Goal: Task Accomplishment & Management: Complete application form

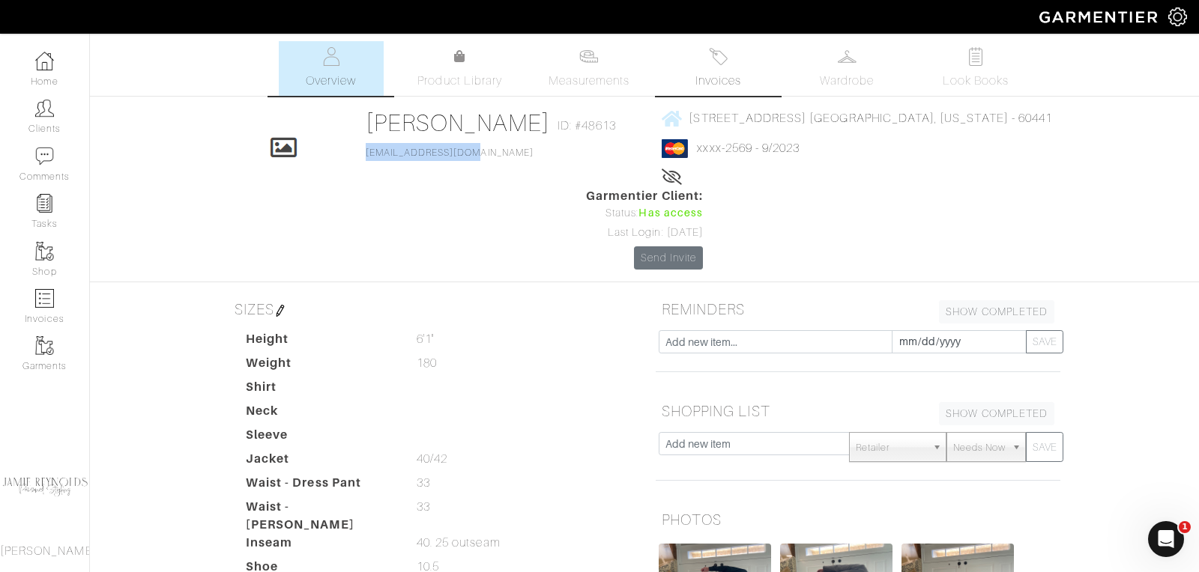
click at [738, 59] on link "Invoices" at bounding box center [717, 68] width 105 height 55
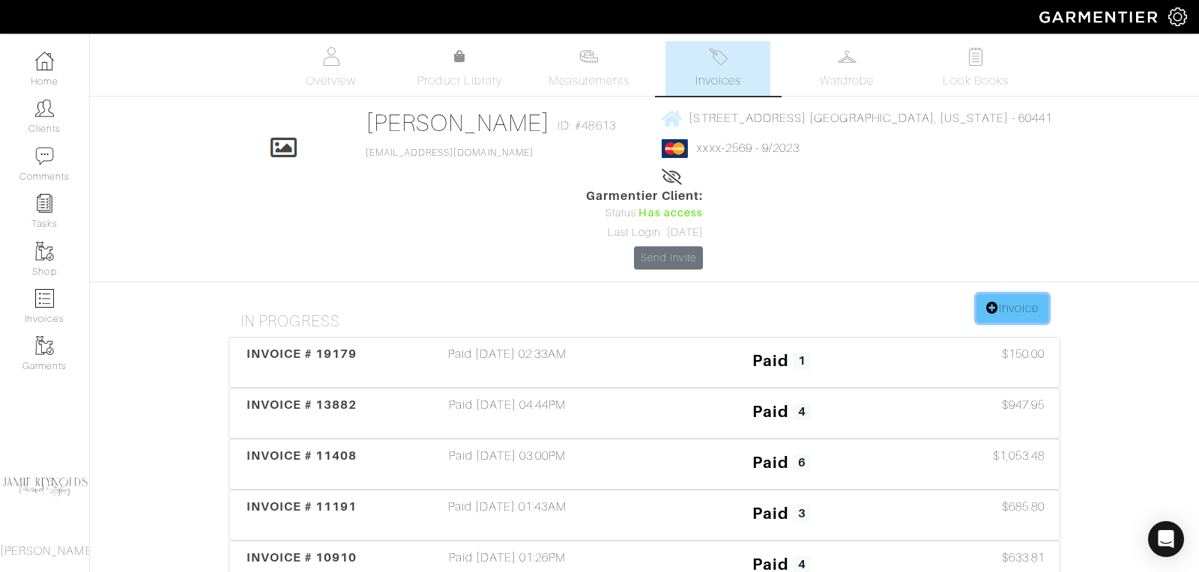
click at [1004, 294] on link "Invoice" at bounding box center [1012, 308] width 72 height 28
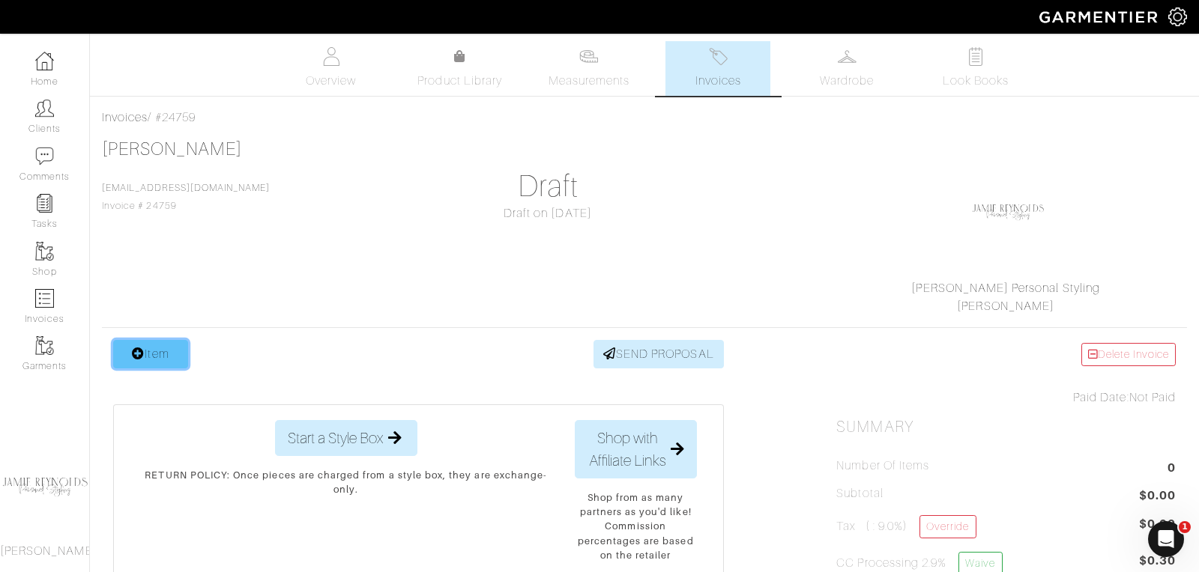
click at [173, 359] on link "Item" at bounding box center [150, 354] width 75 height 28
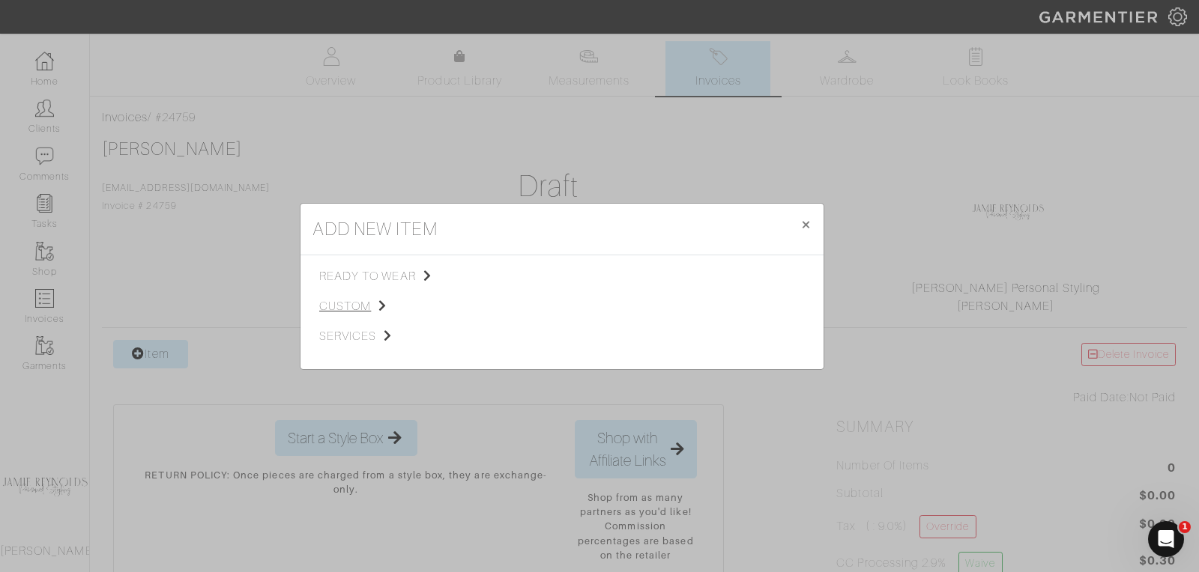
click at [339, 306] on span "custom" at bounding box center [394, 306] width 151 height 18
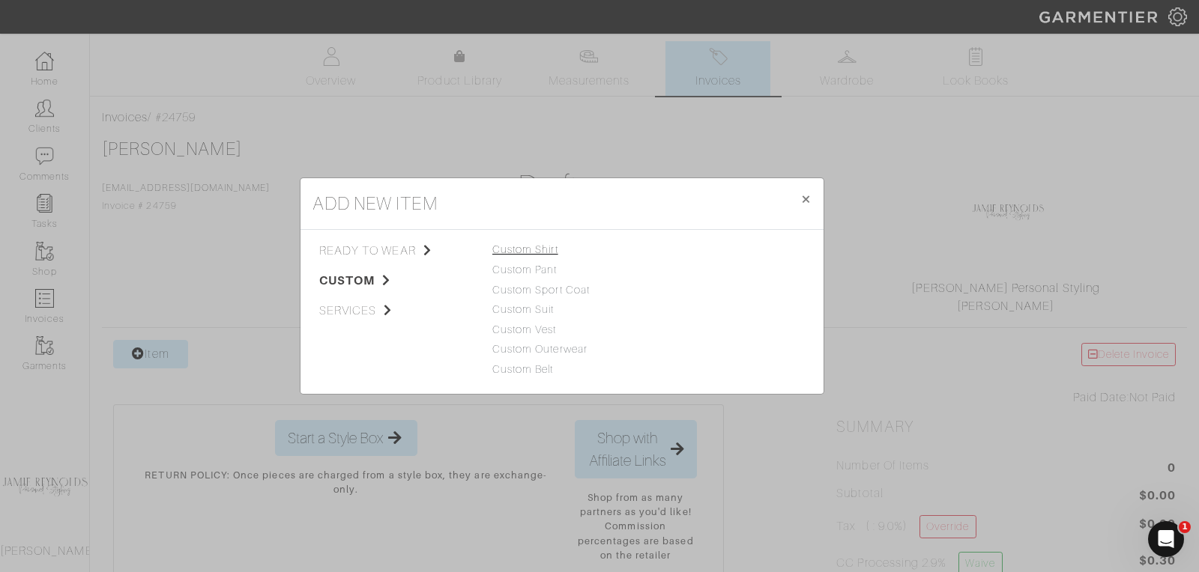
click at [527, 247] on link "Custom Shirt" at bounding box center [525, 250] width 66 height 12
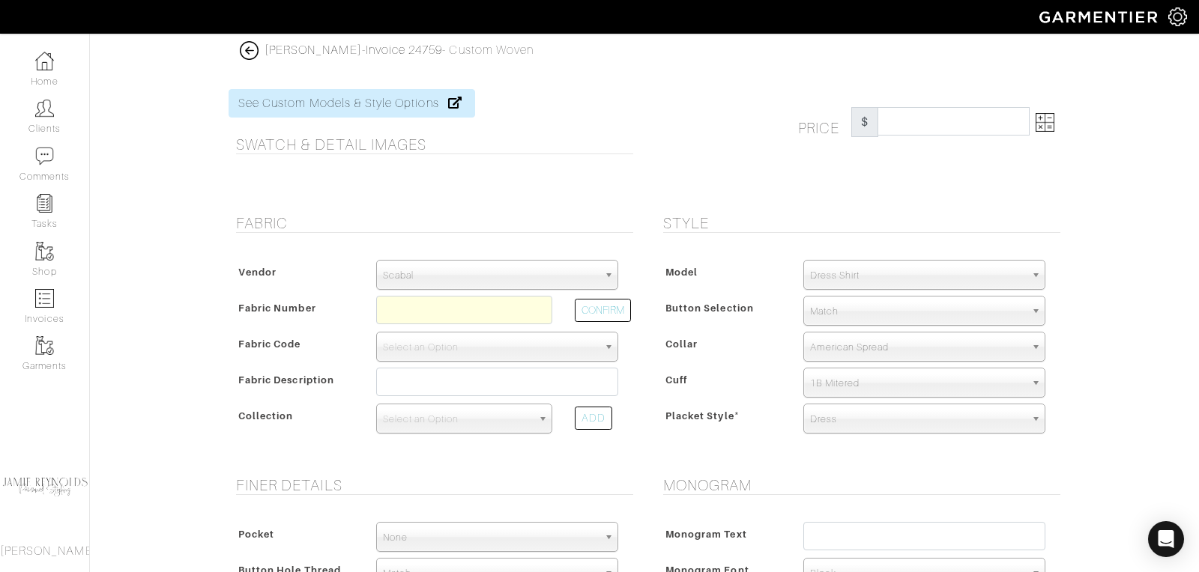
click at [550, 270] on span "Scabal" at bounding box center [490, 276] width 215 height 30
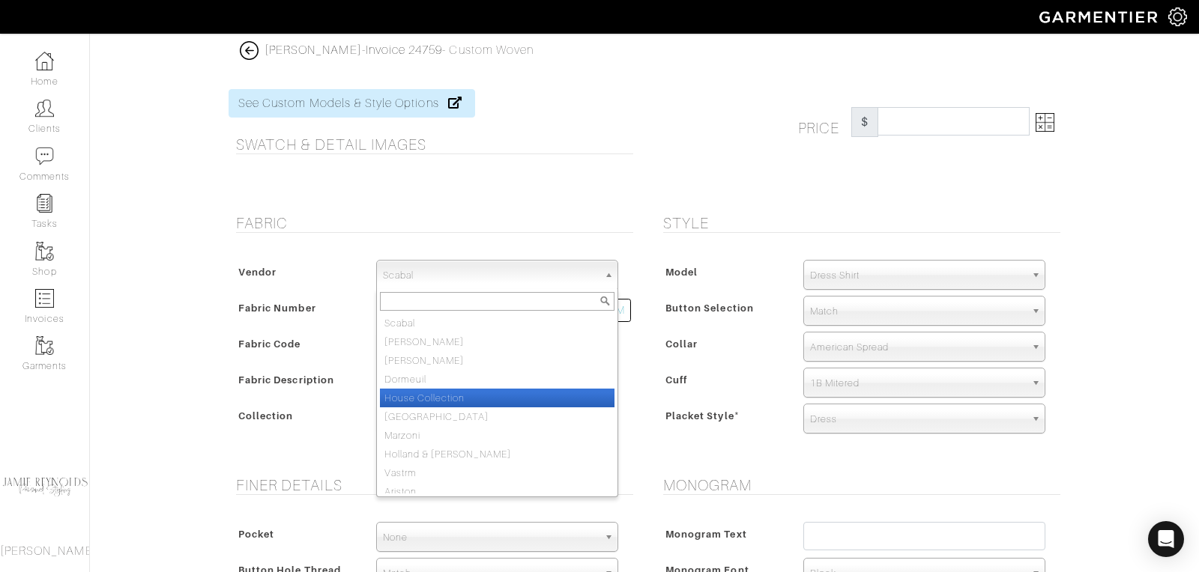
click at [480, 389] on li "House Collection" at bounding box center [497, 398] width 235 height 19
select select "75"
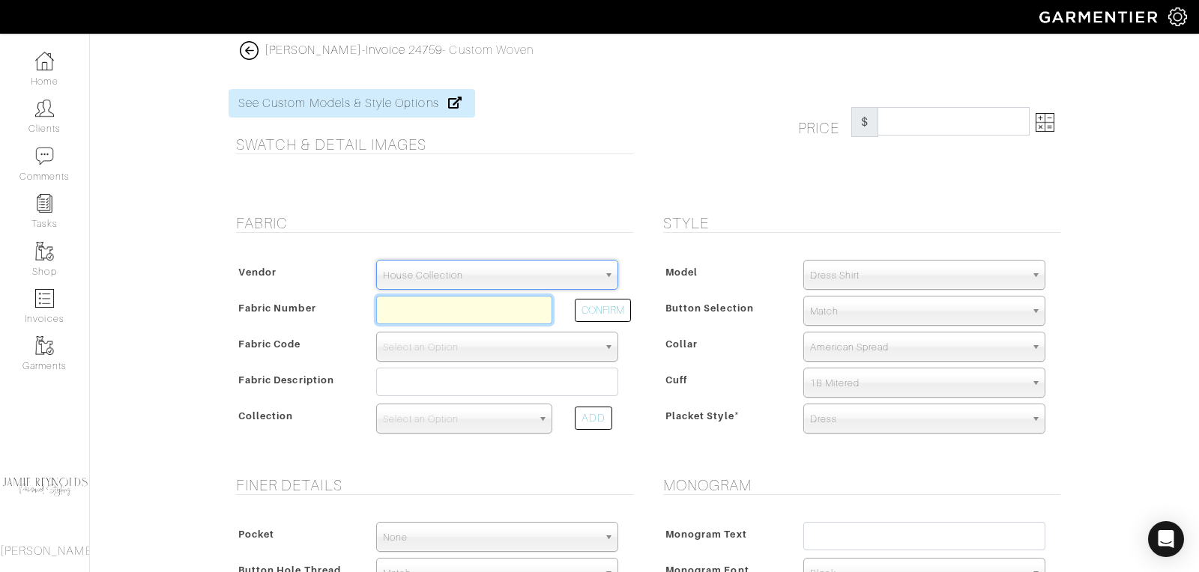
click at [434, 309] on input "text" at bounding box center [464, 310] width 176 height 28
click at [588, 312] on button "CONFIRM" at bounding box center [603, 310] width 56 height 23
type input "S5-49145418"
select select "5601"
type input "Black Micro Bird"
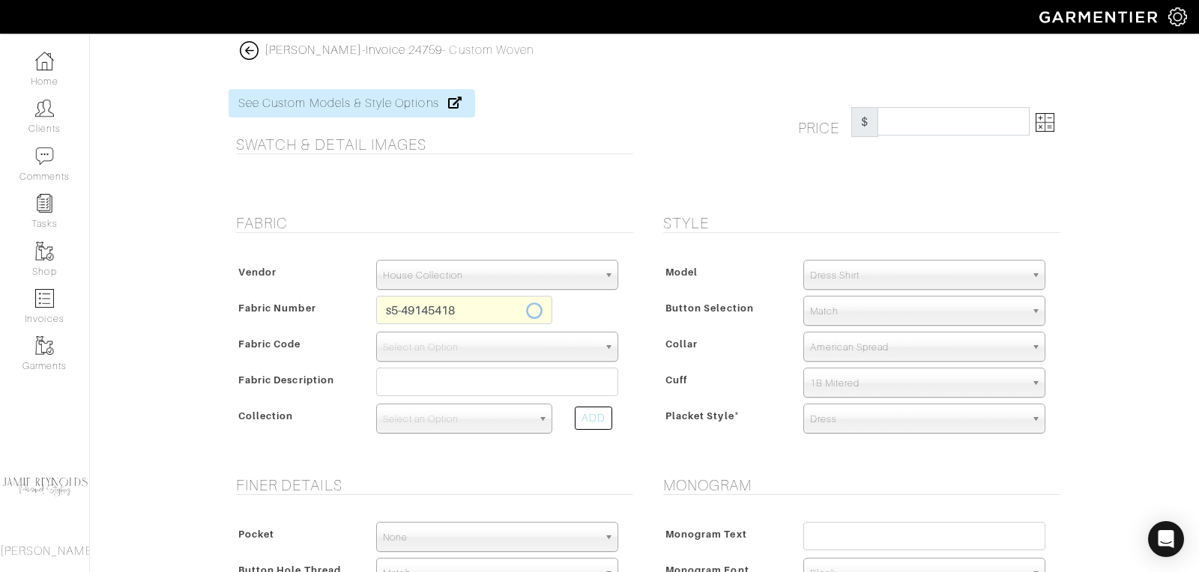
select select
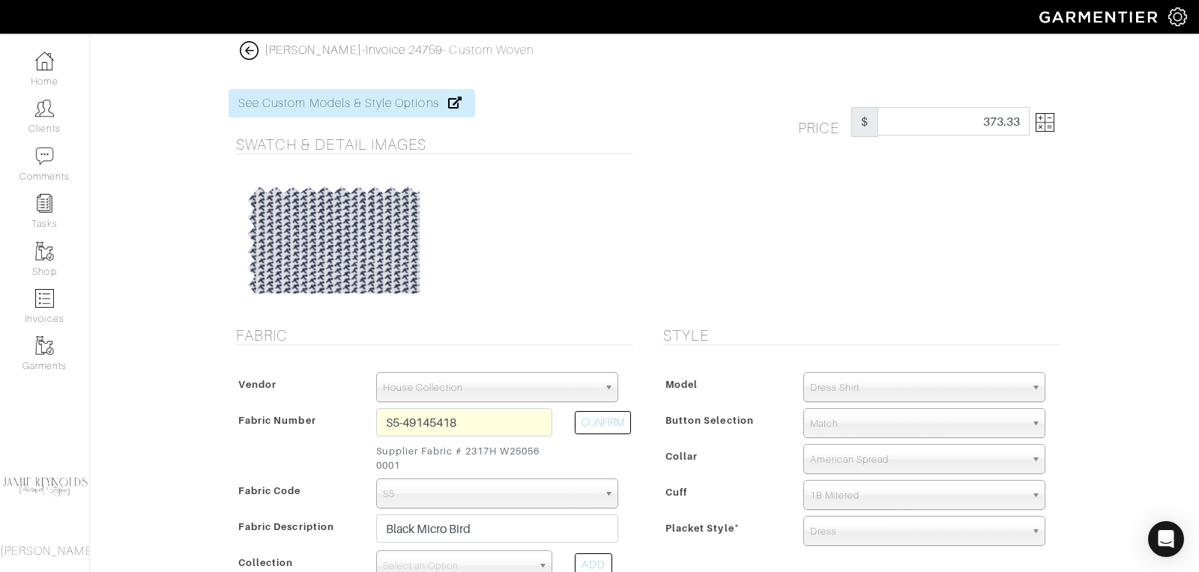
click at [1050, 127] on img at bounding box center [1045, 122] width 19 height 19
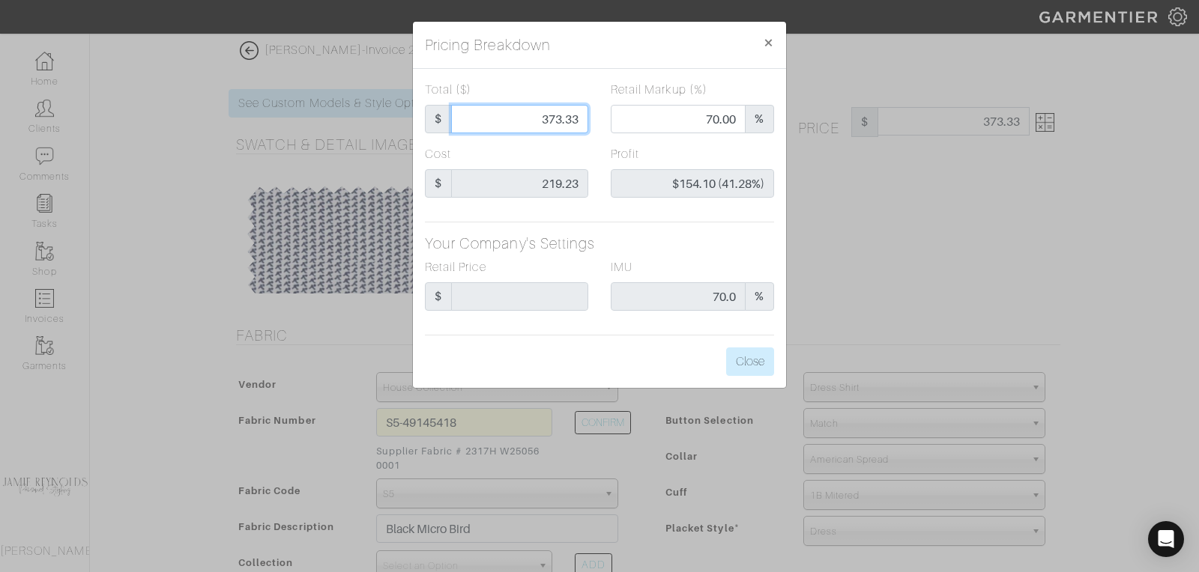
click at [572, 116] on input "373.33" at bounding box center [519, 119] width 137 height 28
type input "3"
type input "0.00"
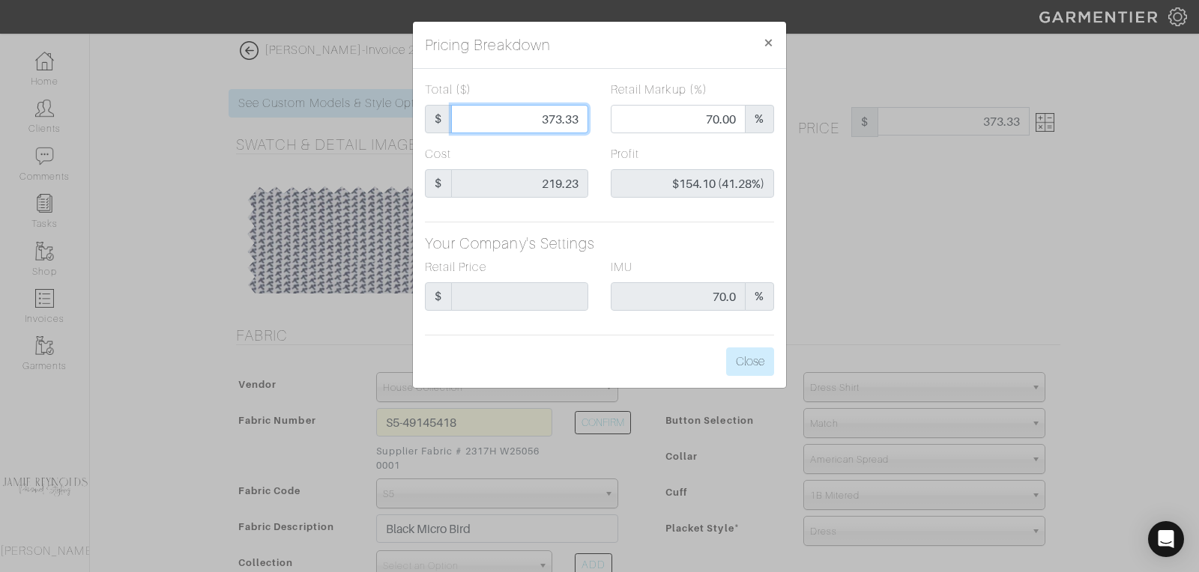
type input "-$216.23 (-7207.67%)"
type input "37"
type input "-$182.23 (-492.51%)"
type input "375"
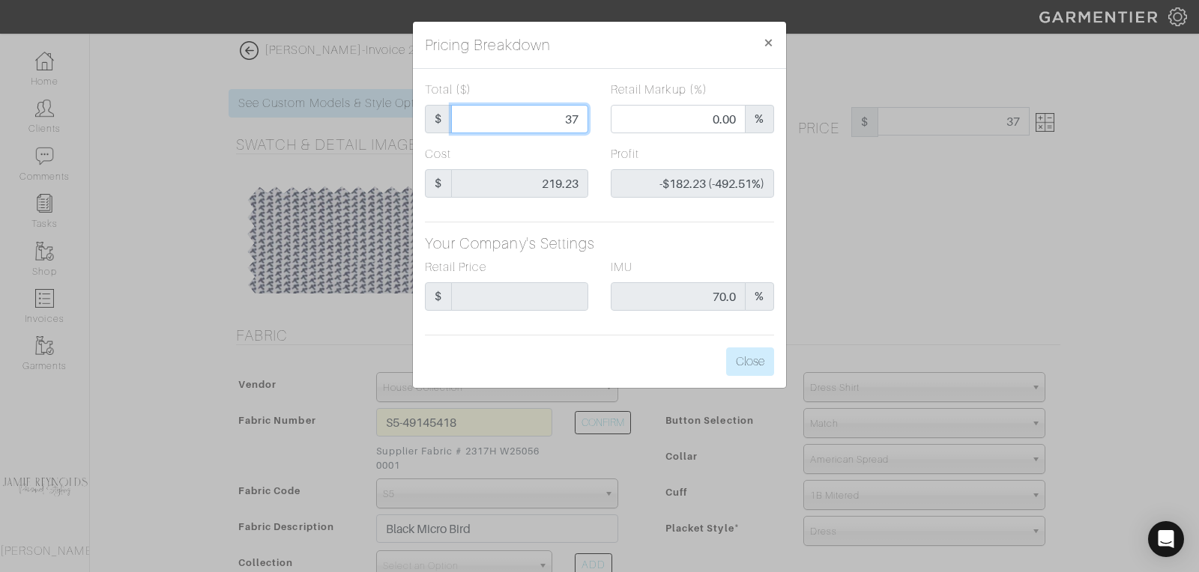
type input "375"
type input "70.13"
type input "$155.77 (41.54%)"
type input "375"
type input "375.00"
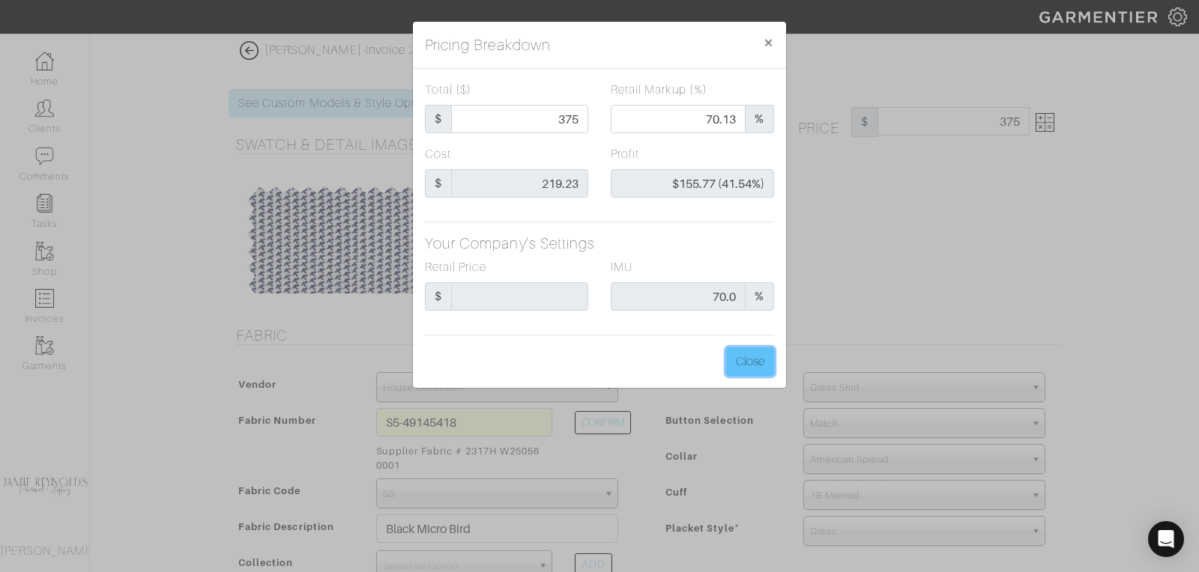
type input "375.00"
click at [756, 357] on button "Close" at bounding box center [750, 362] width 48 height 28
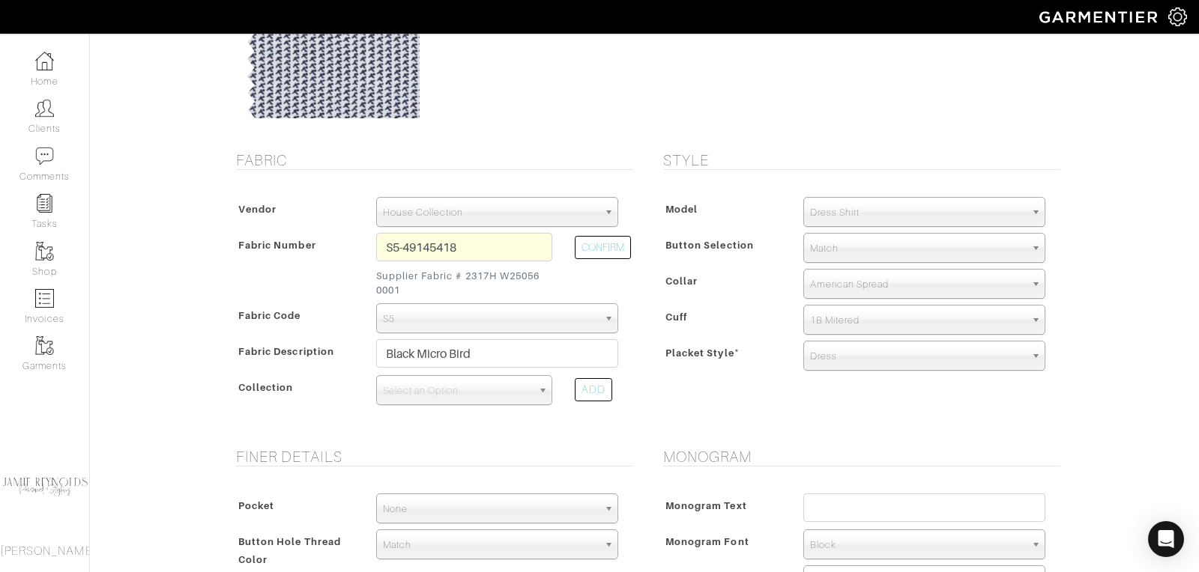
scroll to position [241, 0]
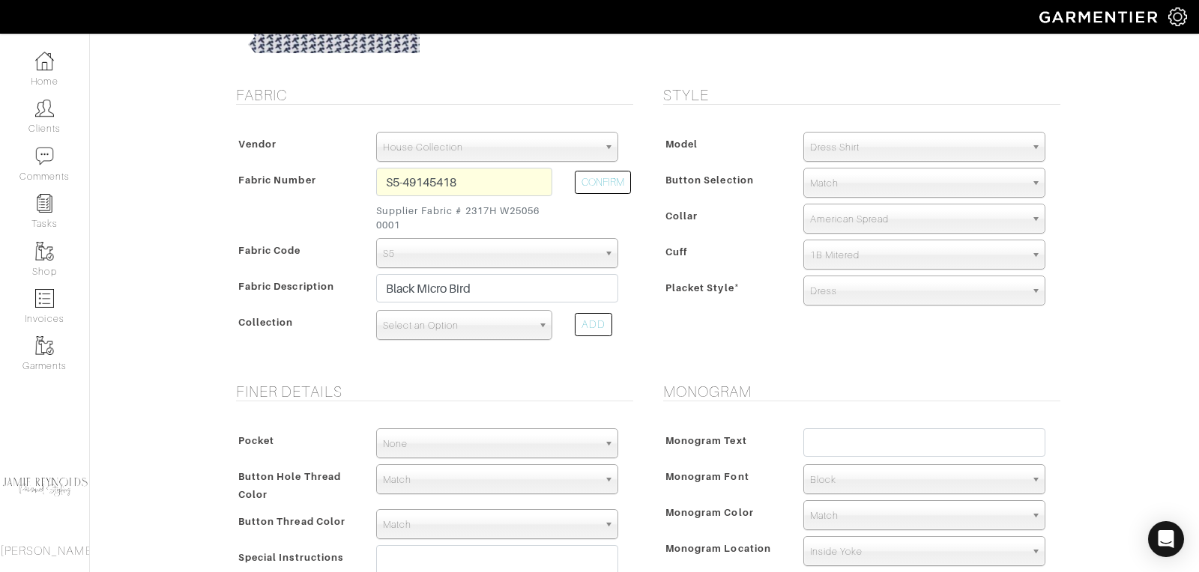
click at [456, 329] on span "Select an Option" at bounding box center [457, 326] width 149 height 30
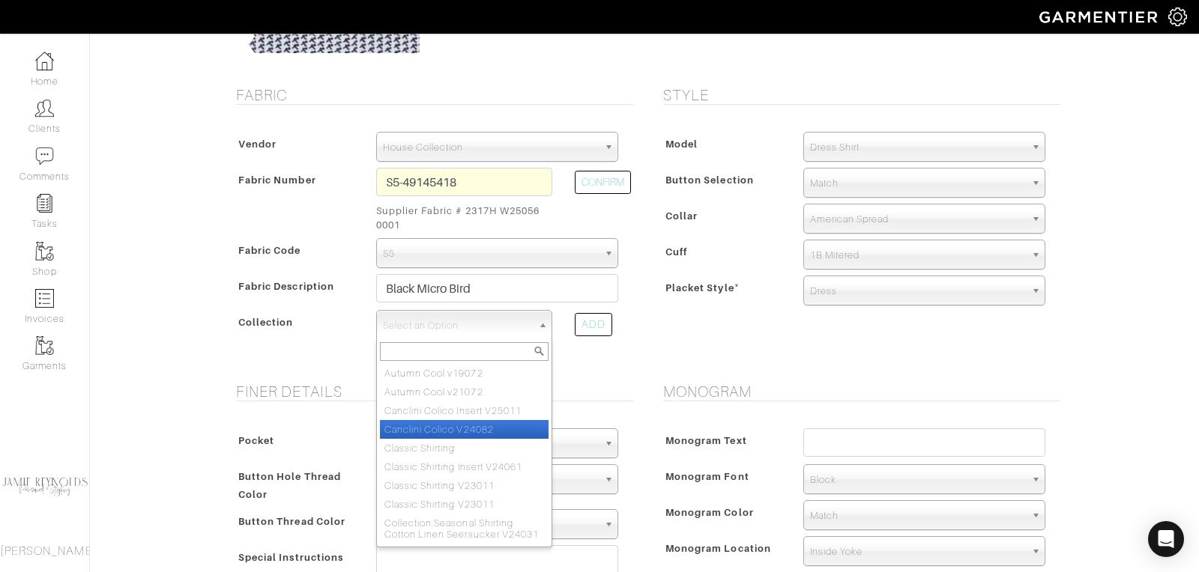
click at [447, 430] on li "Canclini Colico V24082" at bounding box center [464, 429] width 169 height 19
select select "975"
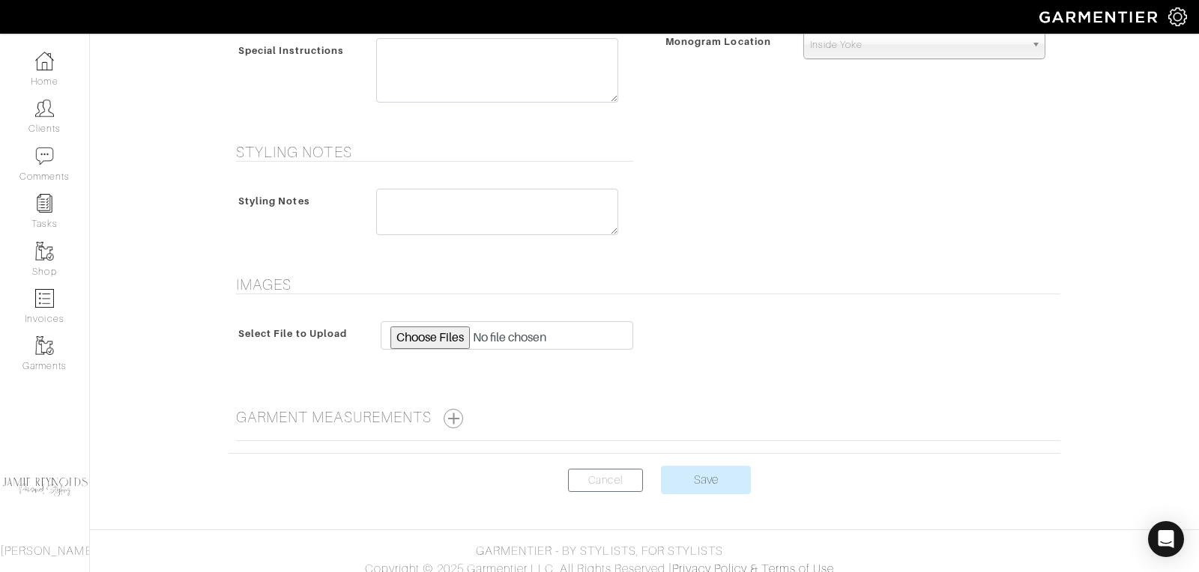
scroll to position [753, 0]
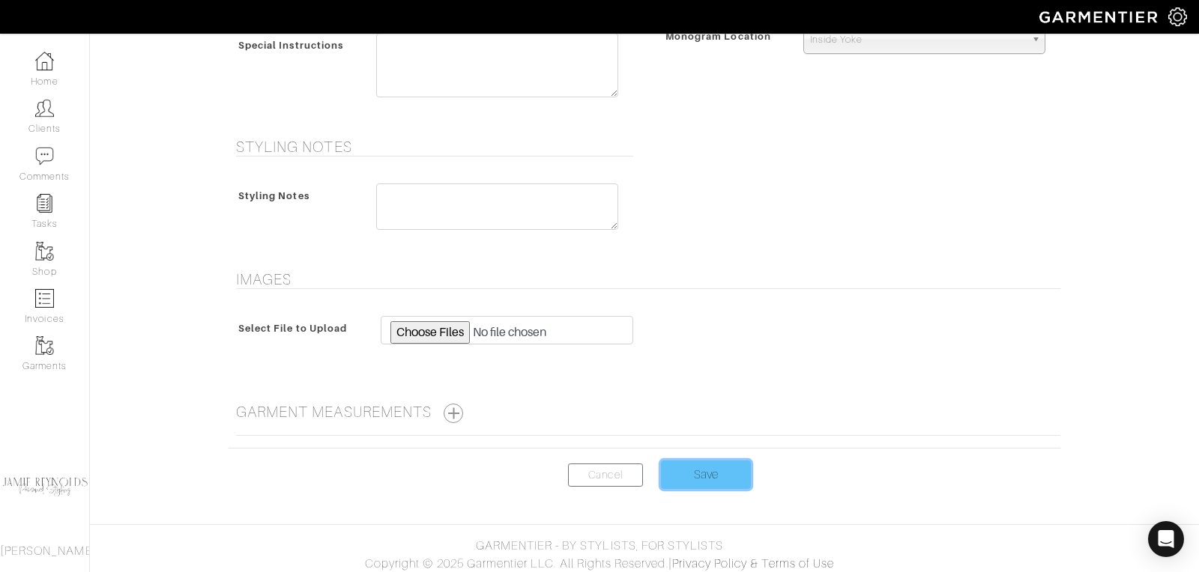
click at [724, 462] on input "Save" at bounding box center [706, 475] width 90 height 28
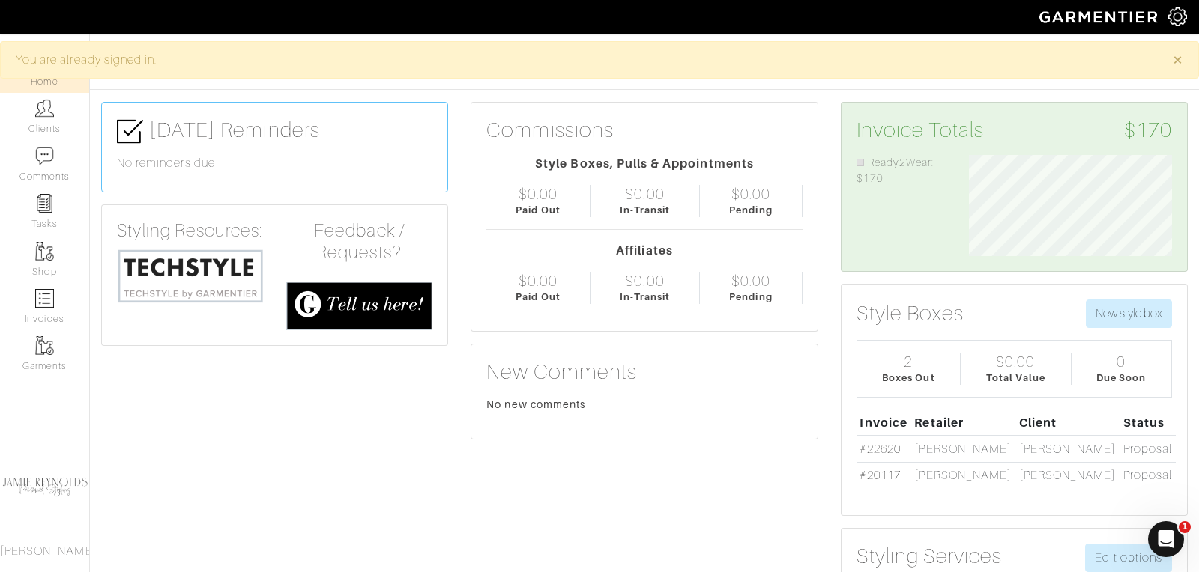
click at [229, 255] on img at bounding box center [190, 276] width 147 height 56
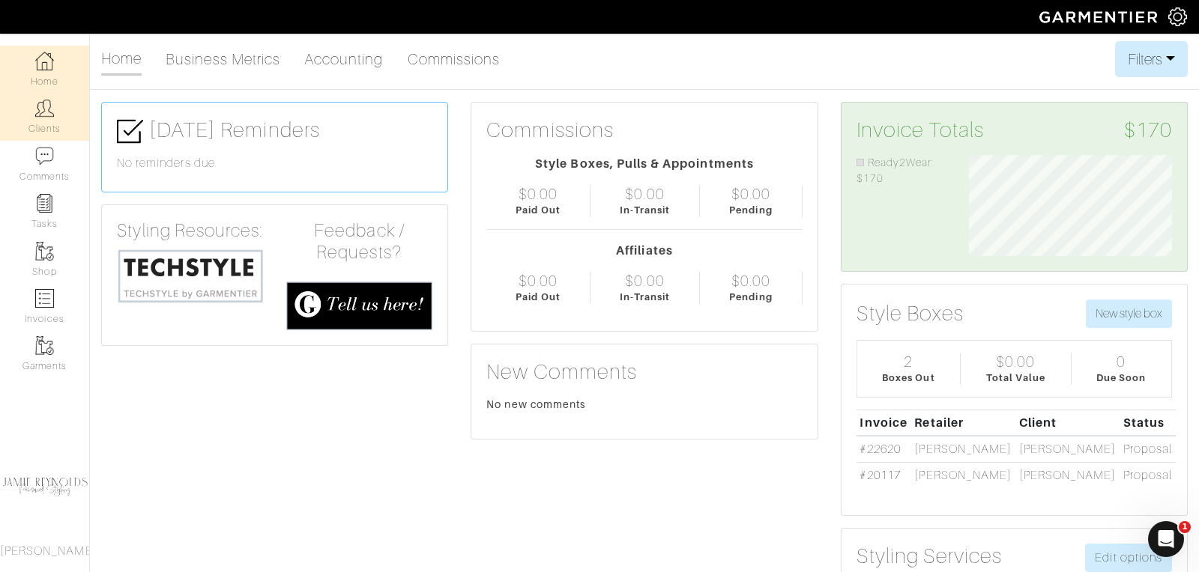
click at [59, 111] on link "Clients" at bounding box center [44, 116] width 89 height 47
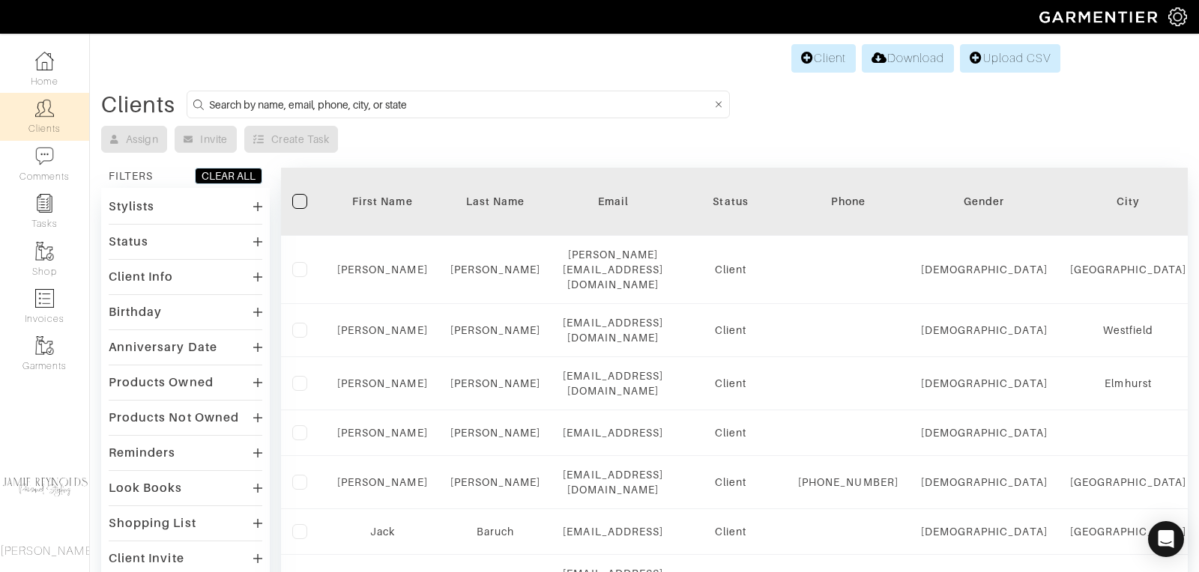
click at [512, 112] on input at bounding box center [460, 104] width 502 height 19
type input "tom roos"
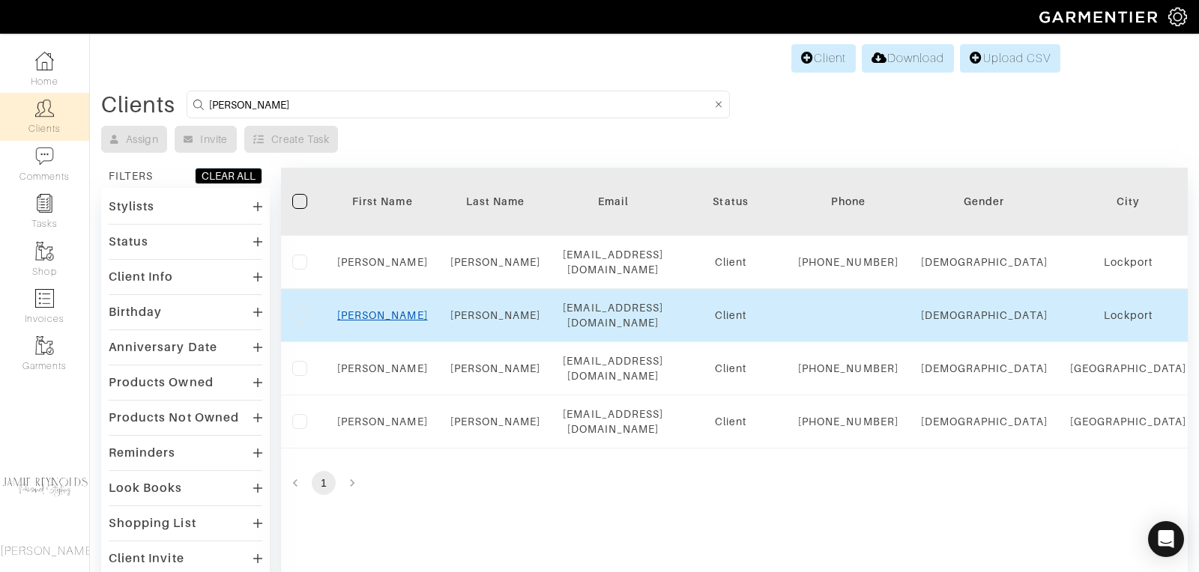
click at [389, 321] on link "Tom" at bounding box center [382, 315] width 91 height 12
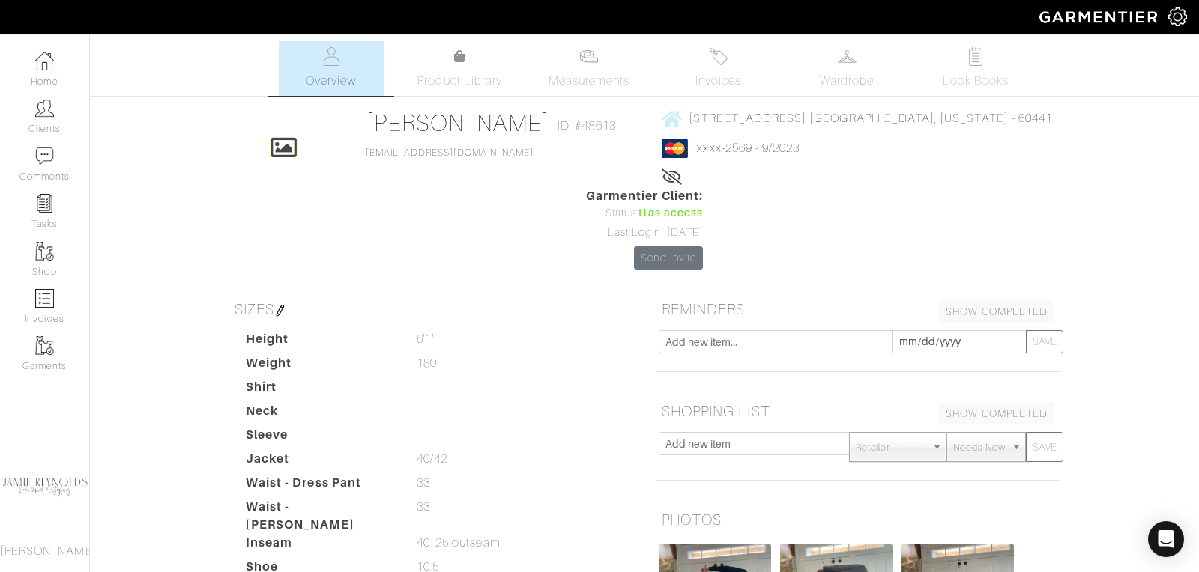
click at [612, 80] on span "Measurements" at bounding box center [589, 81] width 82 height 18
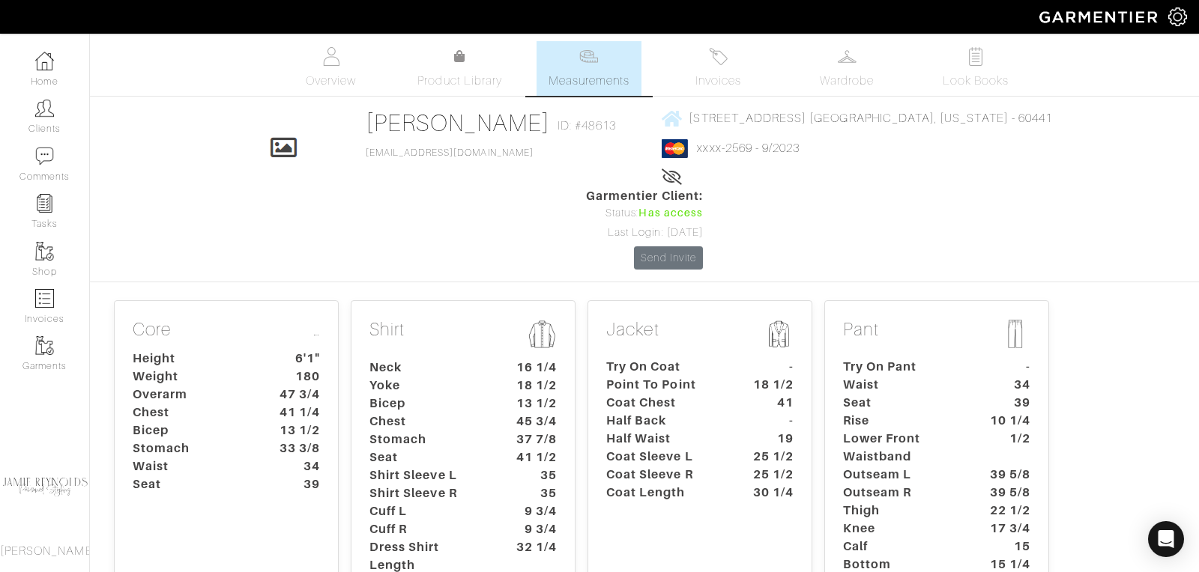
click at [707, 358] on dt "Try On Coat" at bounding box center [665, 367] width 140 height 18
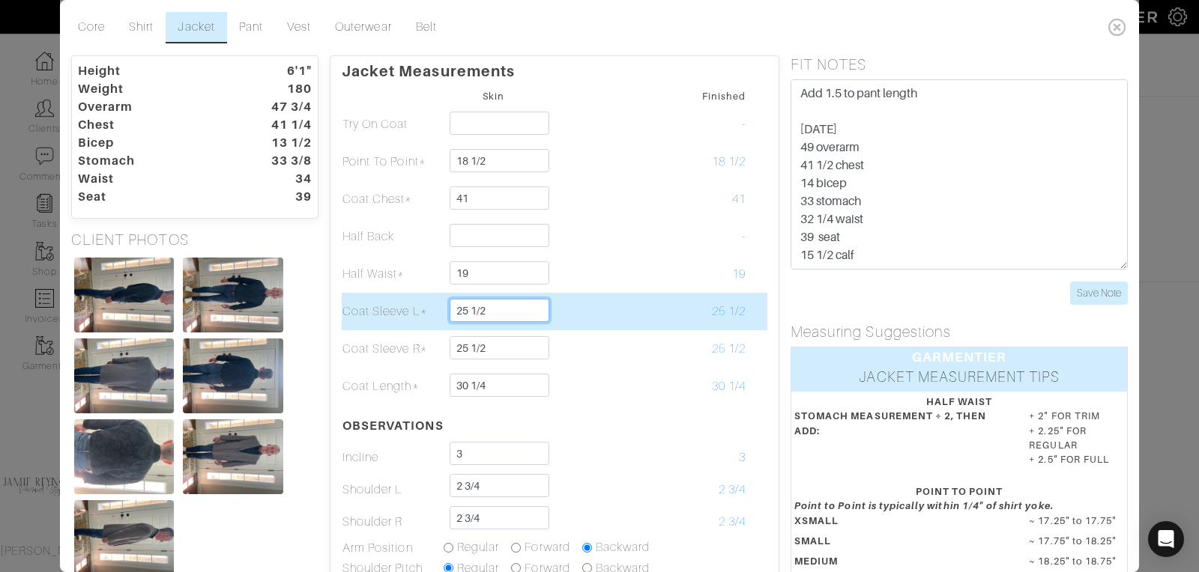
click at [498, 312] on input "25 1/2" at bounding box center [500, 310] width 100 height 23
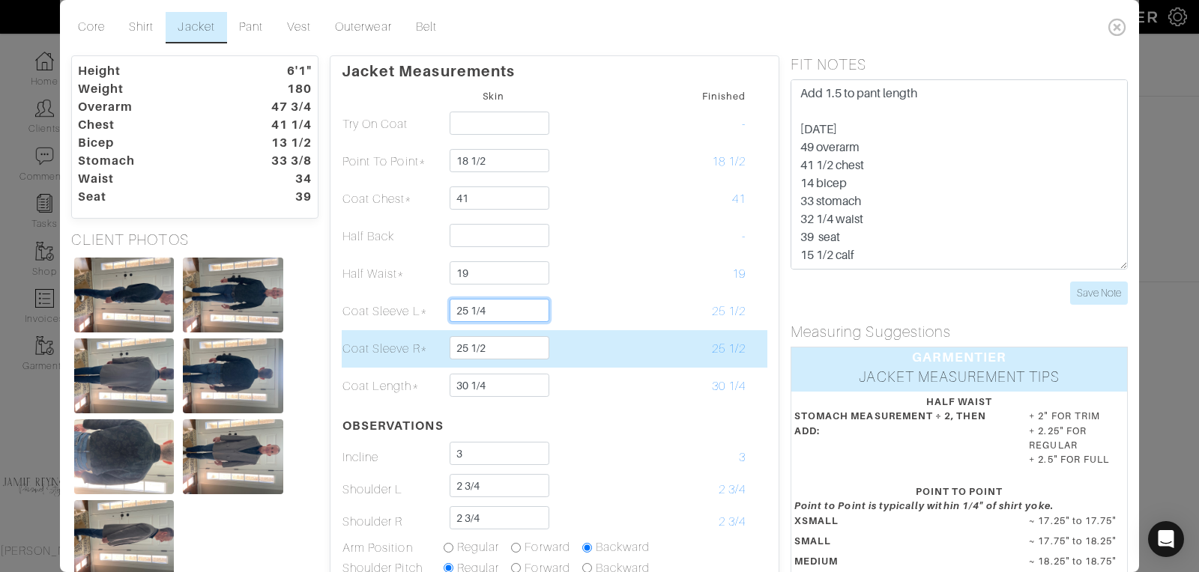
type input "25 1/4"
click at [507, 351] on input "25 1/2" at bounding box center [500, 347] width 100 height 23
type input "25 1/4"
click at [607, 336] on td at bounding box center [594, 348] width 101 height 37
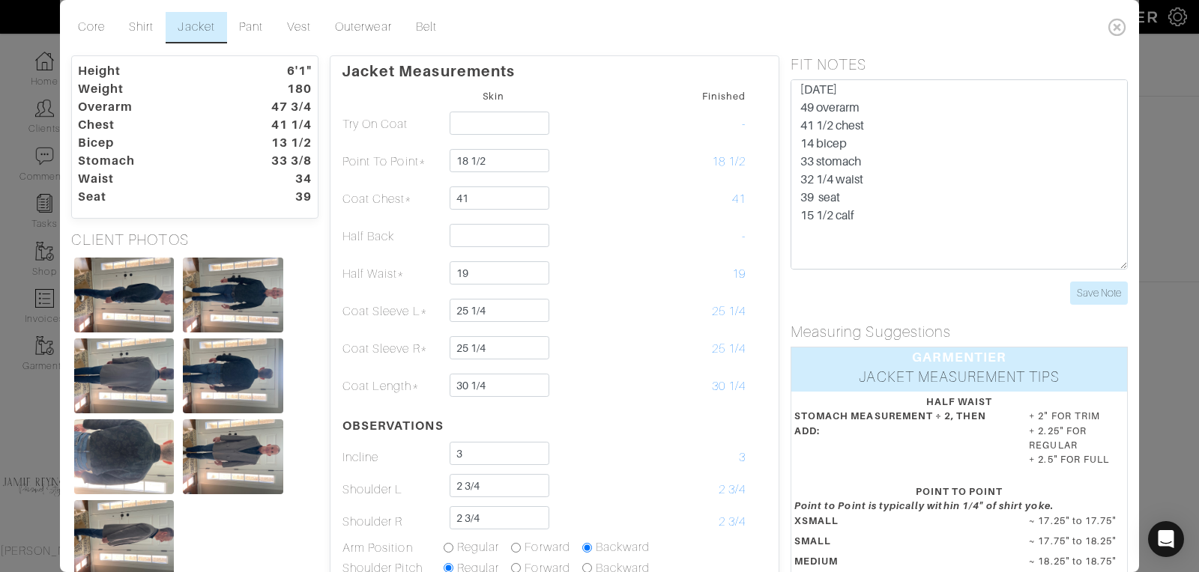
scroll to position [39, 0]
click at [254, 28] on link "Pant" at bounding box center [251, 27] width 48 height 31
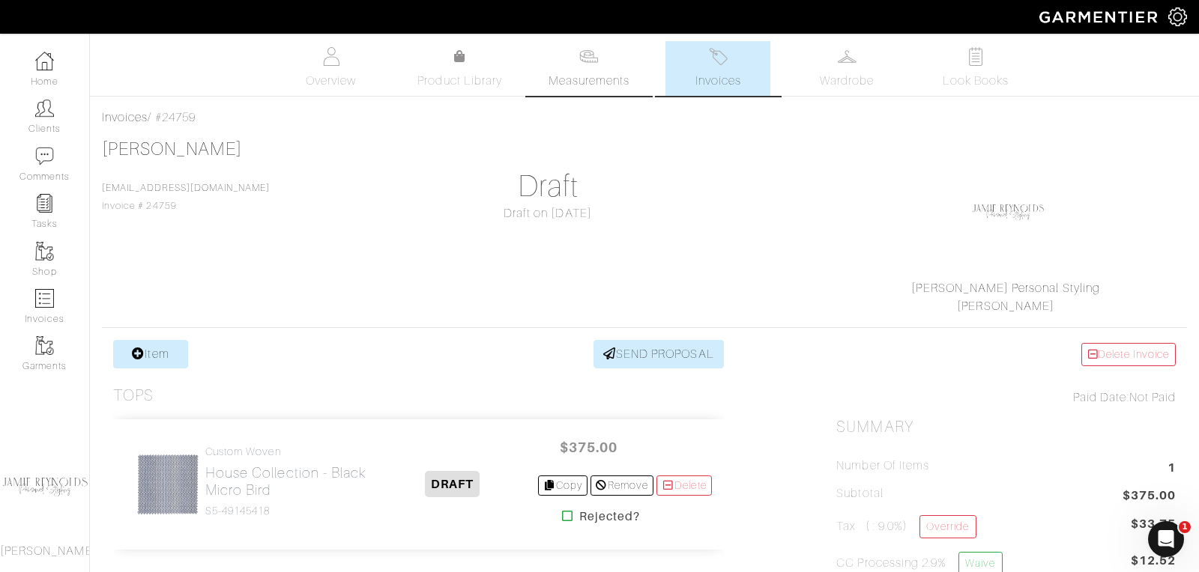
click at [593, 76] on span "Measurements" at bounding box center [589, 81] width 82 height 18
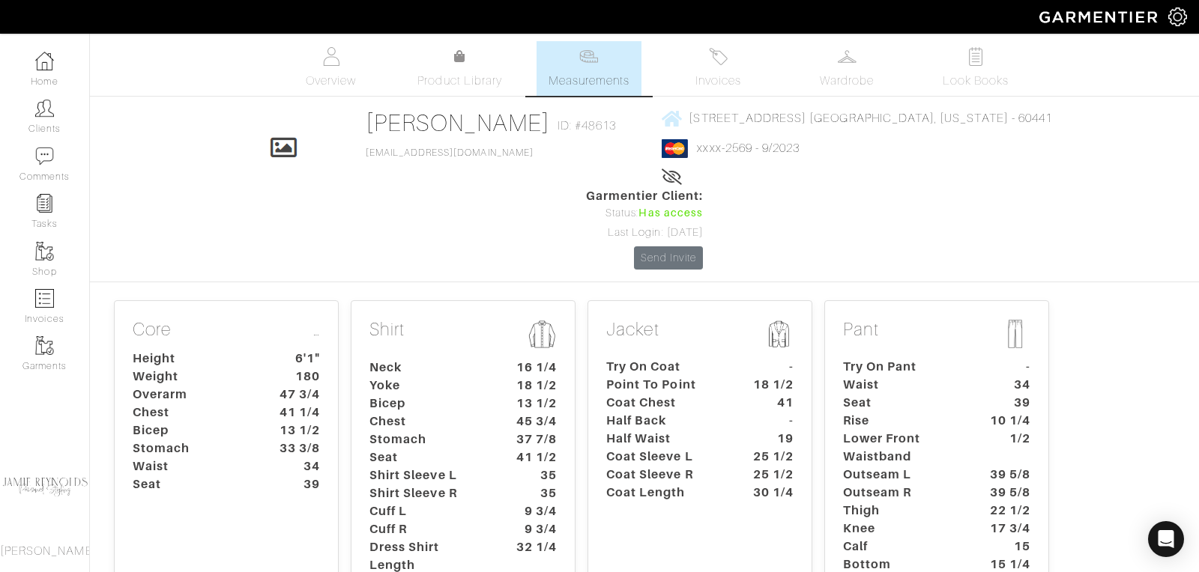
click at [650, 430] on dt "Half Waist" at bounding box center [665, 439] width 140 height 18
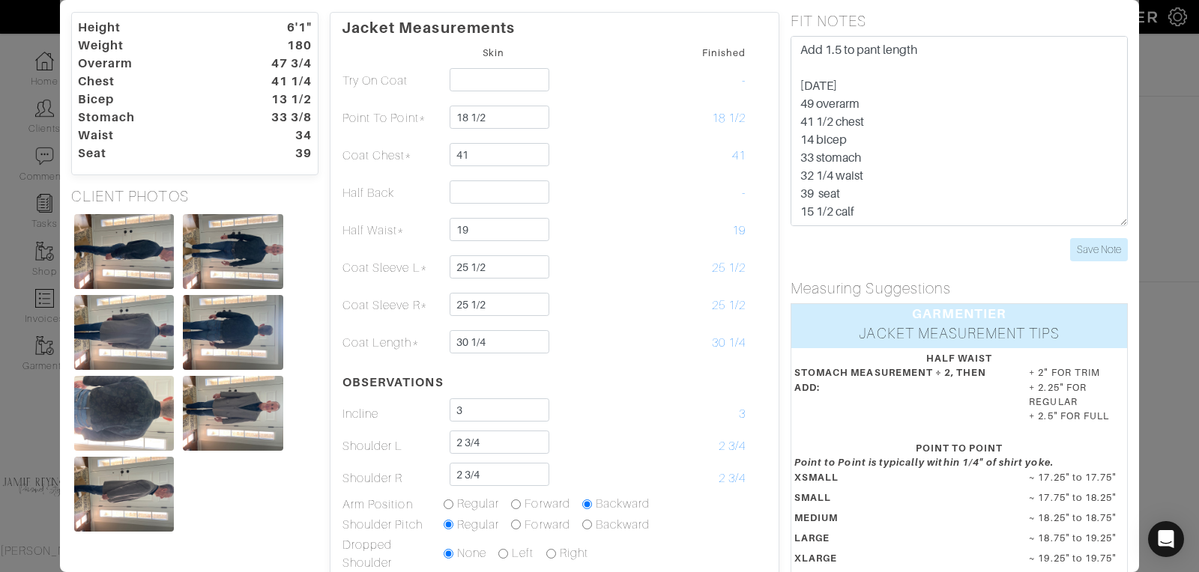
scroll to position [38, 0]
